Goal: Task Accomplishment & Management: Complete application form

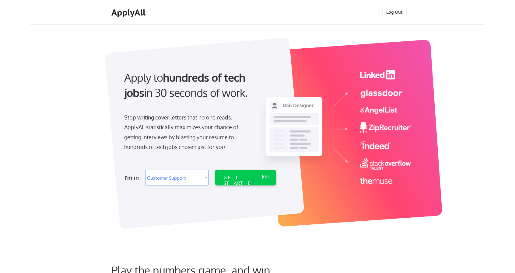
select select ""customer_support""
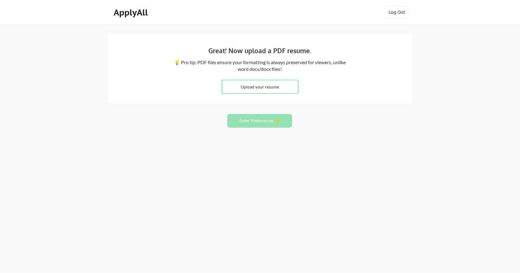
click at [132, 13] on div "ApplyAll" at bounding box center [132, 12] width 36 height 10
click at [394, 15] on button "Log Out" at bounding box center [397, 12] width 24 height 12
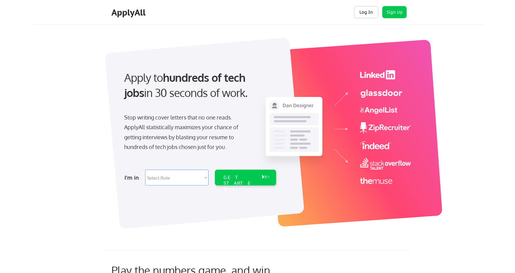
click at [365, 9] on button "Log In" at bounding box center [366, 12] width 24 height 12
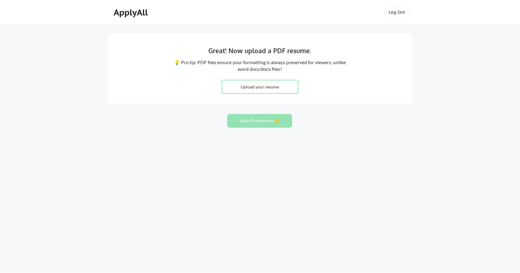
click at [74, 51] on div "Great! Now upload a PDF resume. 💡 Pro tip: PDF files ensure your formatting is …" at bounding box center [260, 136] width 520 height 273
